Goal: Task Accomplishment & Management: Manage account settings

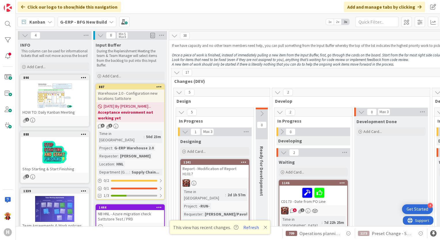
click at [83, 23] on b "G-ERP - BFG New Build" at bounding box center [83, 22] width 47 height 6
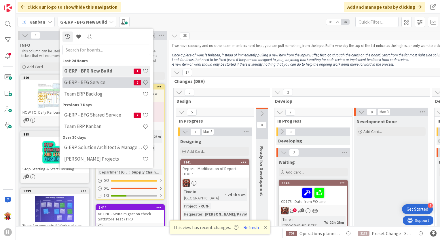
click at [109, 86] on div "G-ERP - BFG Service 2" at bounding box center [106, 82] width 88 height 11
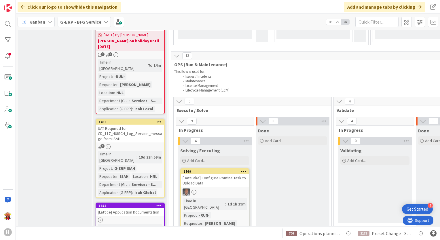
scroll to position [288, 0]
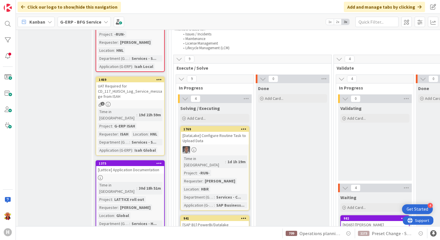
click at [153, 82] on div "UAT Required for CD_117_HUISCH_Log_Service_message from ISAH" at bounding box center [130, 91] width 68 height 18
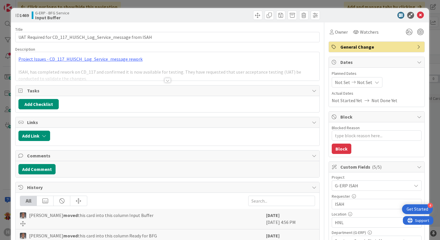
type textarea "x"
click at [167, 81] on div at bounding box center [167, 80] width 6 height 5
